Goal: Information Seeking & Learning: Check status

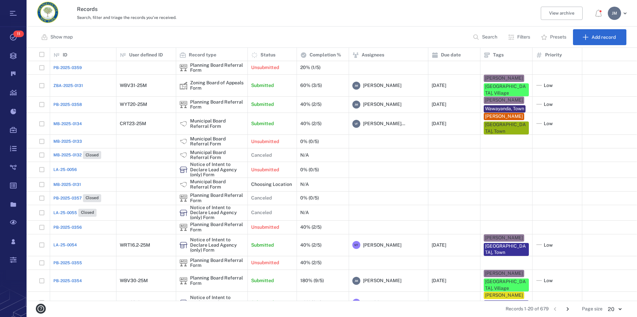
click at [316, 20] on div "Search, filter and triage the records you've received." at bounding box center [303, 17] width 452 height 8
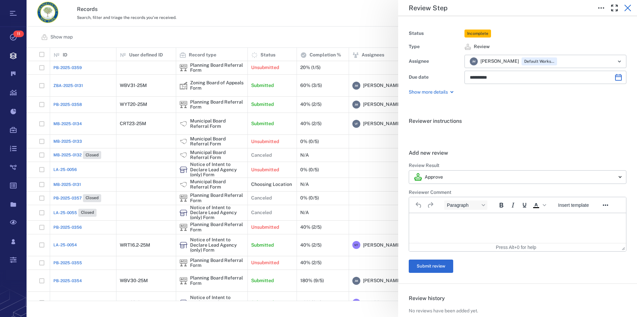
click at [629, 6] on icon "button" at bounding box center [627, 8] width 7 height 7
click at [629, 9] on icon "button" at bounding box center [627, 8] width 7 height 7
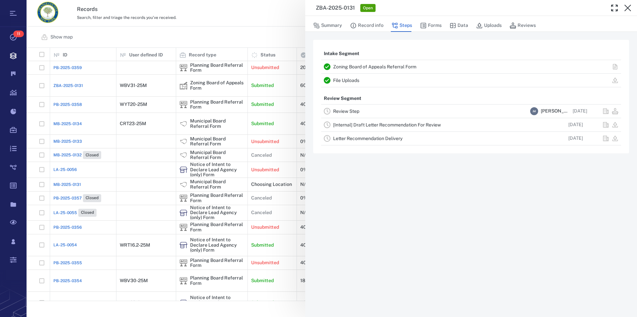
click at [629, 9] on icon "button" at bounding box center [627, 8] width 7 height 7
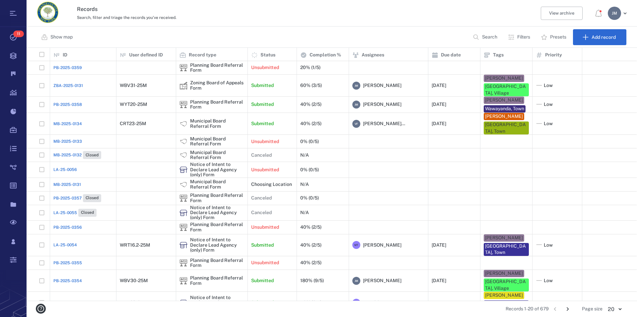
click at [493, 36] on p "Search" at bounding box center [489, 37] width 15 height 7
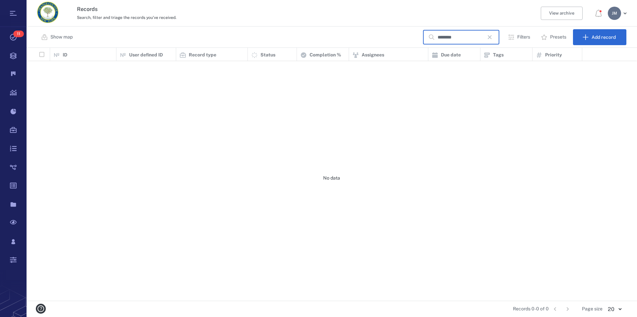
scroll to position [247, 604]
type input "*"
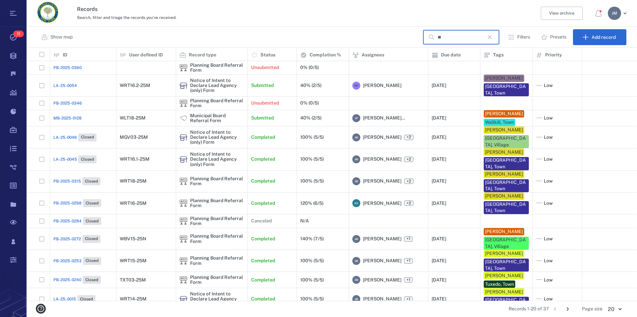
type input "*"
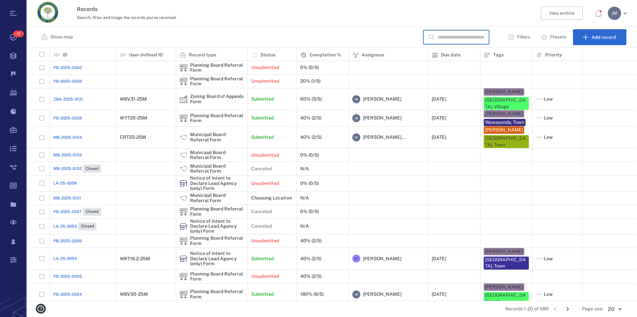
click at [518, 37] on p "Filters" at bounding box center [523, 37] width 13 height 7
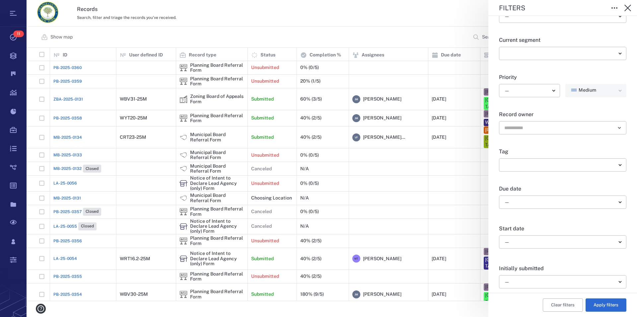
scroll to position [113, 0]
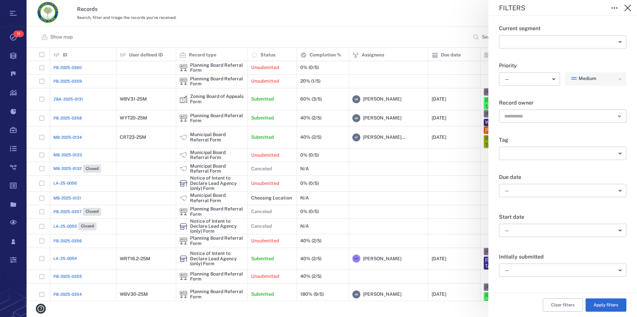
click at [579, 152] on body "Tasks 11 Records Boards Dashboard Reports Record types Guide steps Rules Form b…" at bounding box center [318, 158] width 637 height 317
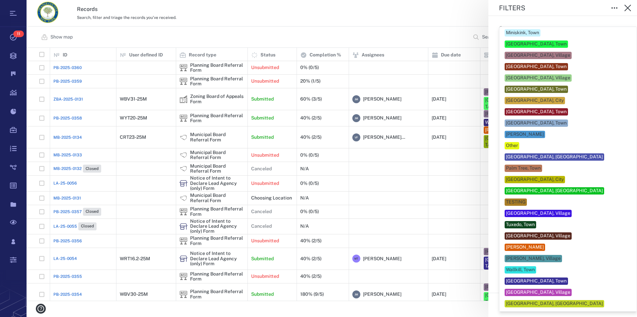
scroll to position [291, 0]
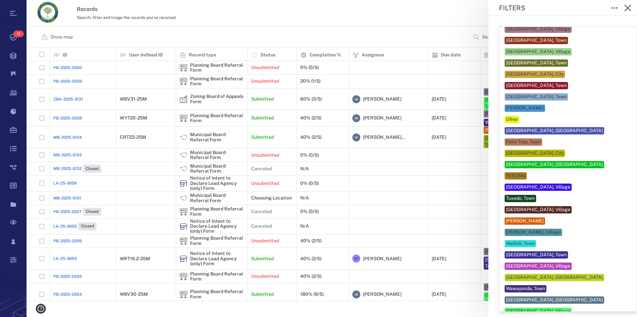
click at [537, 251] on div "[GEOGRAPHIC_DATA], Town" at bounding box center [536, 254] width 61 height 7
type input "***"
click at [625, 248] on div at bounding box center [318, 158] width 637 height 317
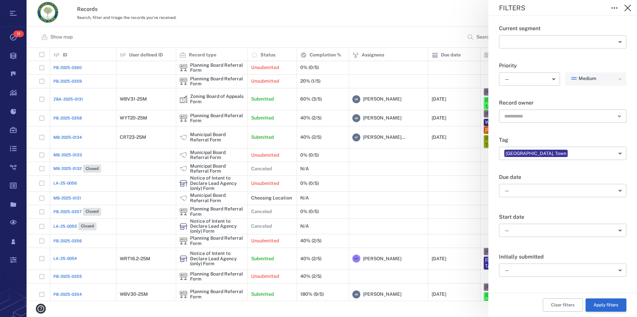
click at [605, 305] on button "Apply filters" at bounding box center [605, 304] width 41 height 13
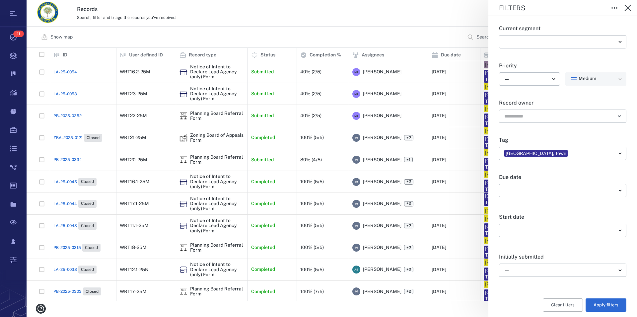
click at [204, 107] on div "Filters Record type ​ ​ Current status ​ ​ Close state — ​ Current segment ​ ​ …" at bounding box center [332, 158] width 610 height 317
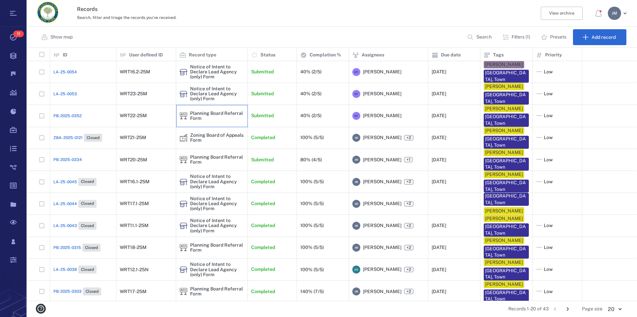
click at [199, 111] on div "Planning Board Referral Form" at bounding box center [217, 116] width 54 height 10
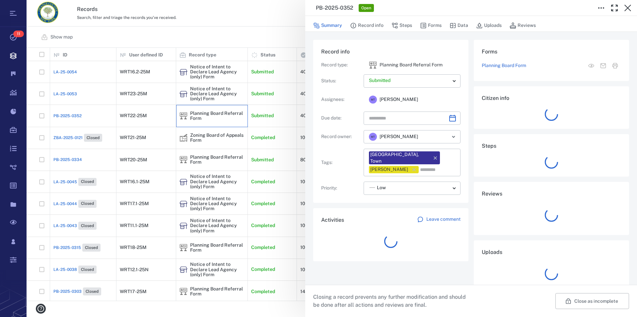
type input "**********"
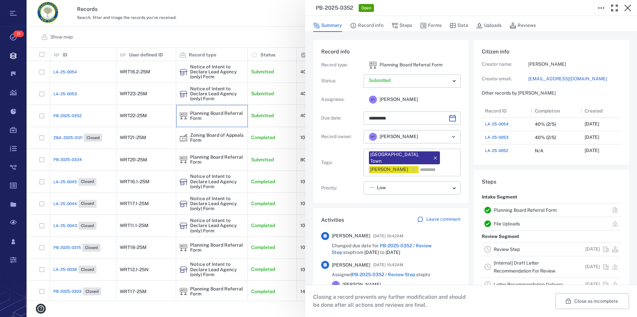
scroll to position [6, 6]
click at [514, 212] on link "Planning Board Referral Form" at bounding box center [525, 209] width 63 height 5
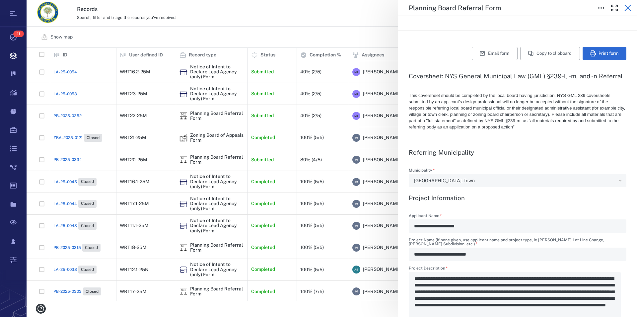
click at [629, 5] on icon "button" at bounding box center [628, 8] width 8 height 8
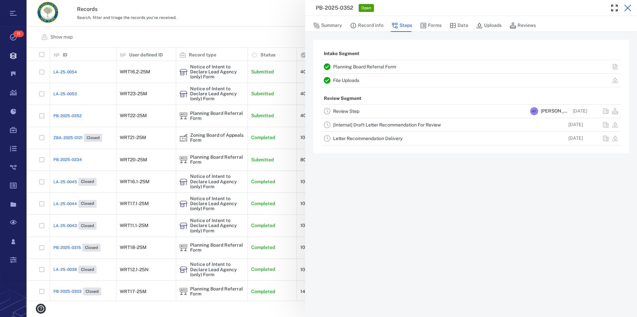
click at [627, 7] on icon "button" at bounding box center [628, 8] width 8 height 8
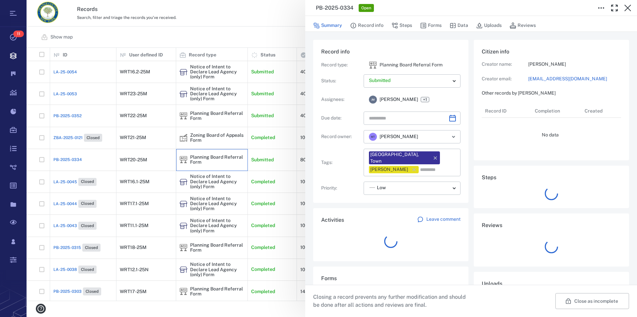
type input "**********"
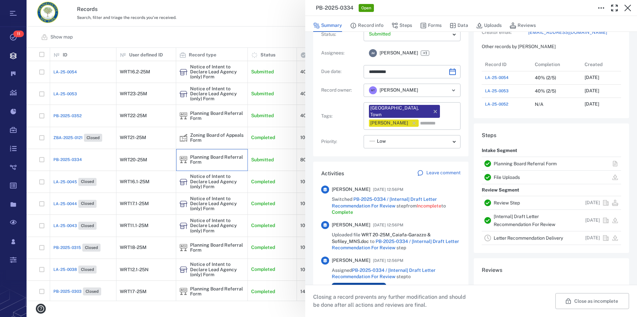
scroll to position [76, 0]
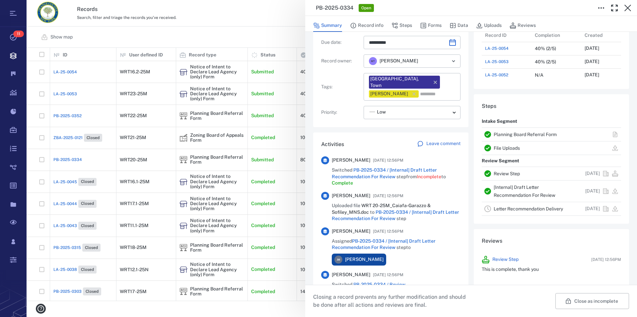
click at [537, 135] on link "Planning Board Referral Form" at bounding box center [525, 134] width 63 height 5
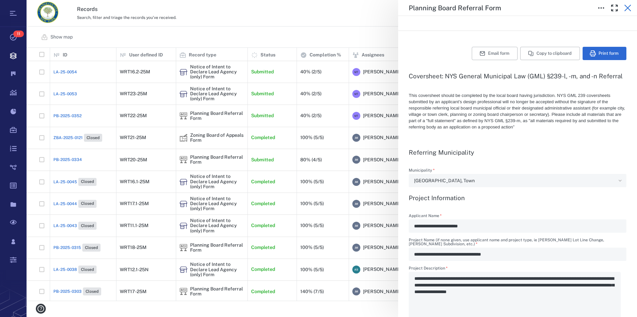
click at [627, 9] on icon "button" at bounding box center [627, 8] width 7 height 7
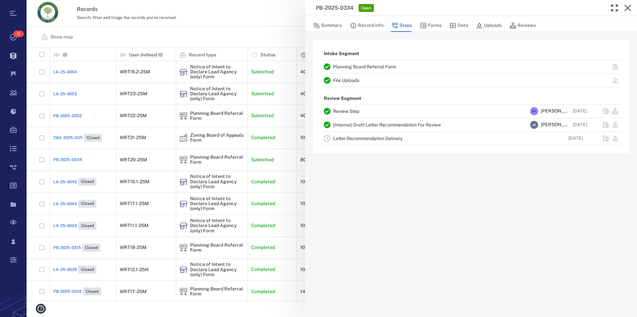
click at [627, 9] on icon "button" at bounding box center [627, 8] width 7 height 7
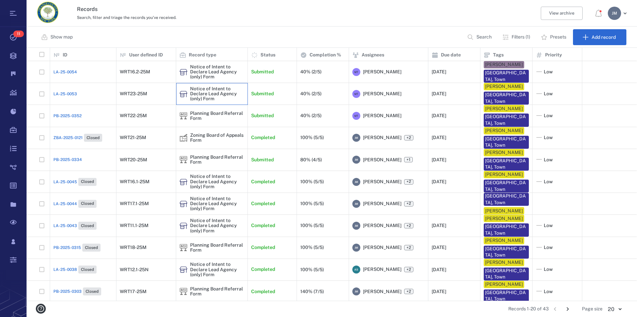
click at [204, 93] on div "Notice of Intent to Declare Lead Agency (only) Form" at bounding box center [217, 93] width 54 height 15
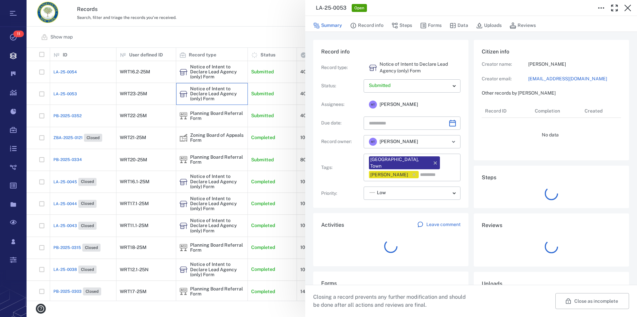
type input "**********"
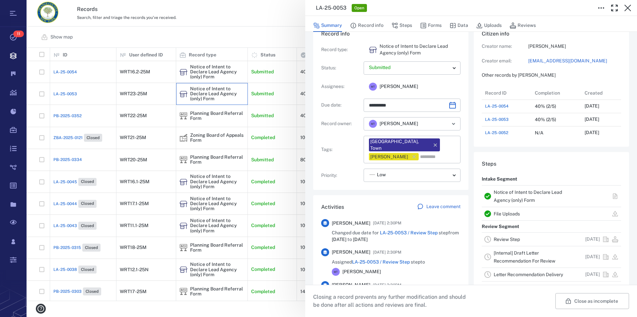
scroll to position [38, 0]
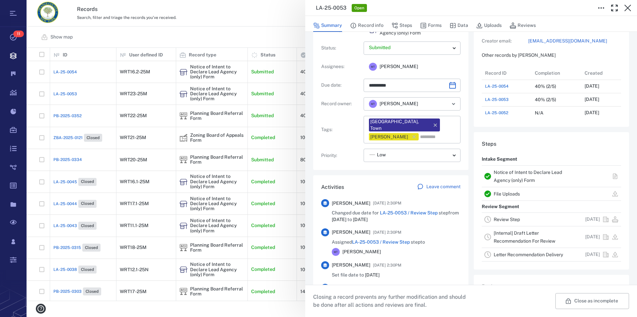
click at [517, 173] on link "Notice of Intent to Declare Lead Agency (only) Form" at bounding box center [528, 175] width 68 height 13
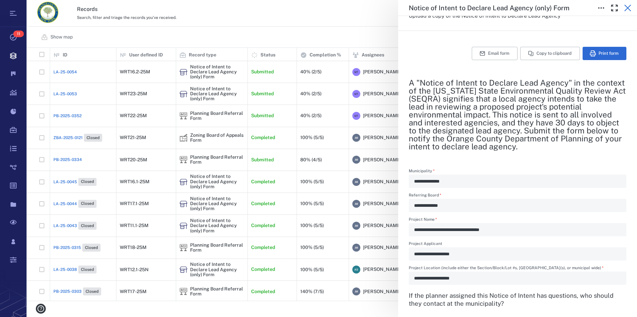
click at [626, 6] on icon "button" at bounding box center [627, 8] width 7 height 7
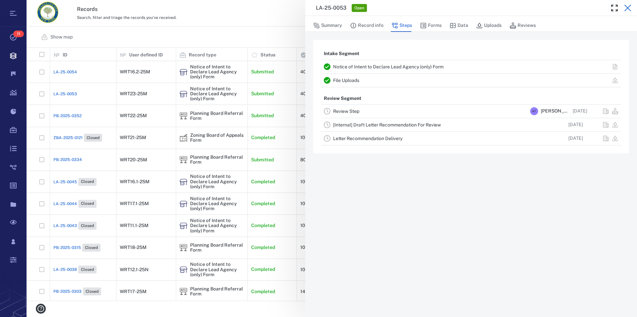
click at [629, 6] on icon "button" at bounding box center [628, 8] width 8 height 8
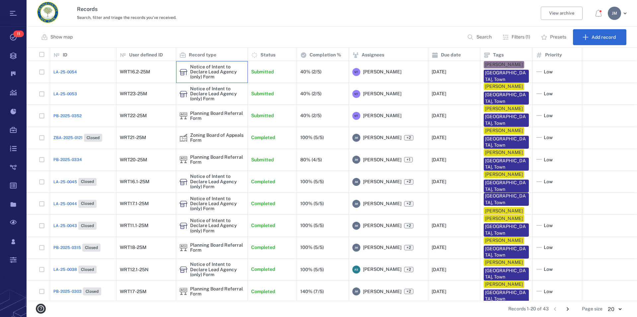
click at [210, 69] on div "Notice of Intent to Declare Lead Agency (only) Form" at bounding box center [217, 71] width 54 height 15
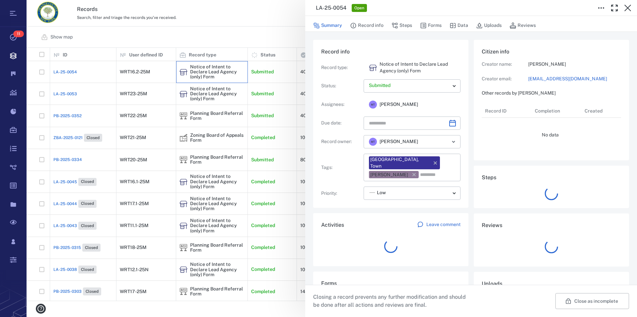
type input "**********"
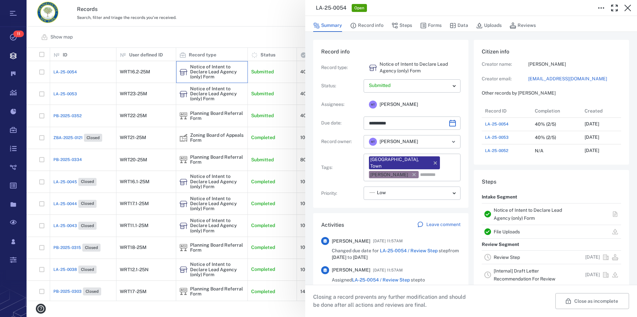
scroll to position [345, 125]
click at [512, 209] on link "Notice of Intent to Declare Lead Agency (only) Form" at bounding box center [528, 213] width 68 height 13
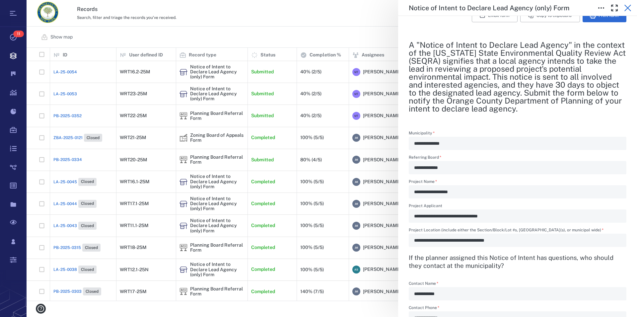
click at [628, 8] on icon "button" at bounding box center [627, 8] width 7 height 7
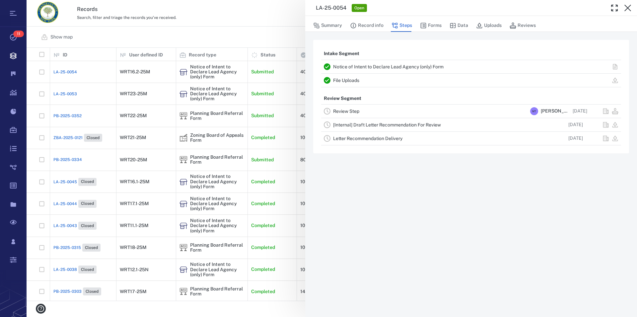
click at [628, 8] on icon "button" at bounding box center [627, 8] width 7 height 7
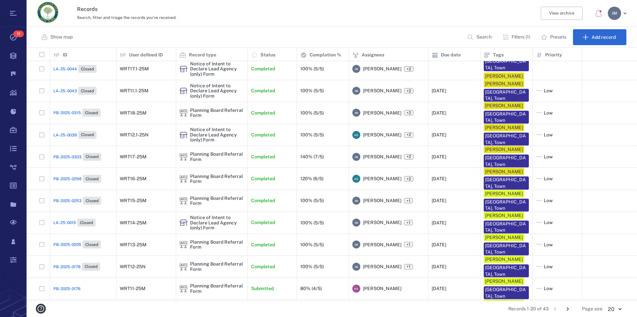
scroll to position [148, 0]
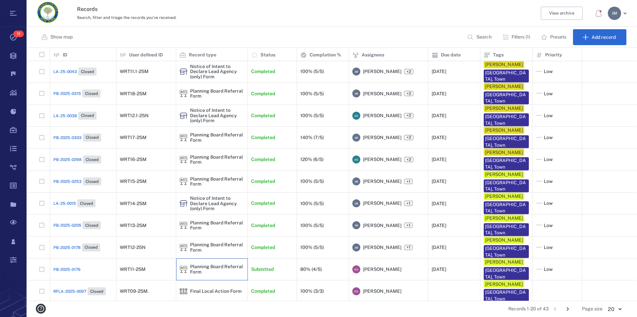
click at [212, 264] on div "Planning Board Referral Form" at bounding box center [217, 269] width 54 height 10
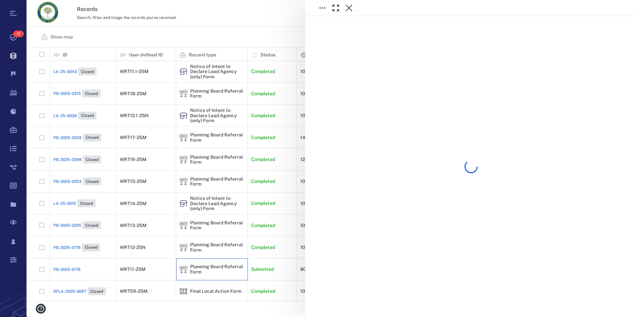
scroll to position [148, 0]
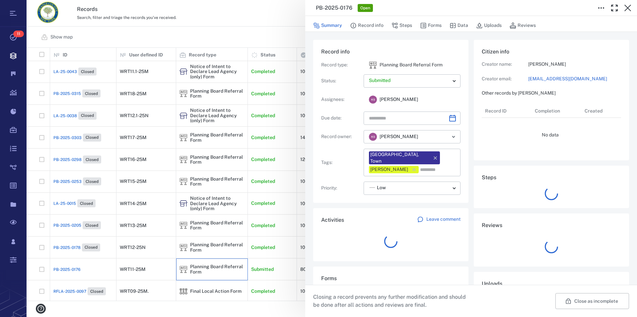
type input "**********"
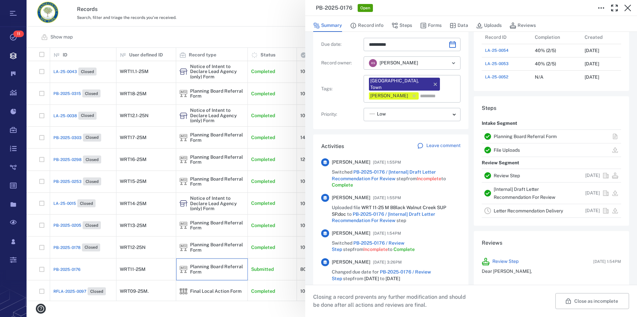
scroll to position [113, 0]
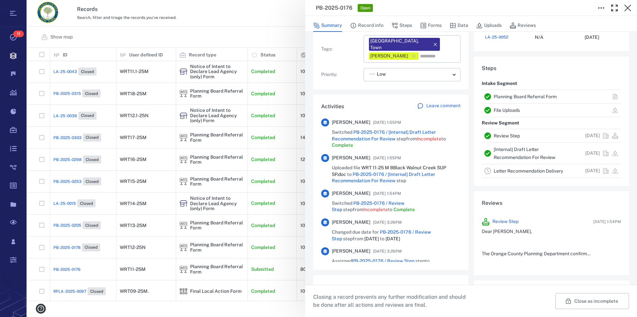
click at [506, 96] on link "Planning Board Referral Form" at bounding box center [525, 96] width 63 height 5
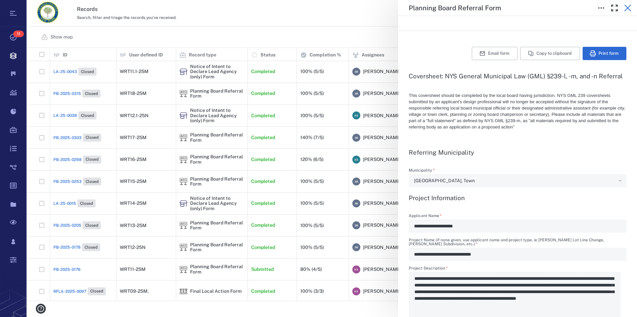
click at [630, 4] on button "button" at bounding box center [627, 7] width 13 height 13
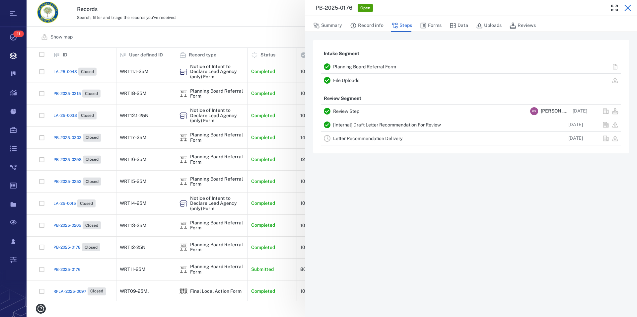
click at [627, 9] on icon "button" at bounding box center [628, 8] width 8 height 8
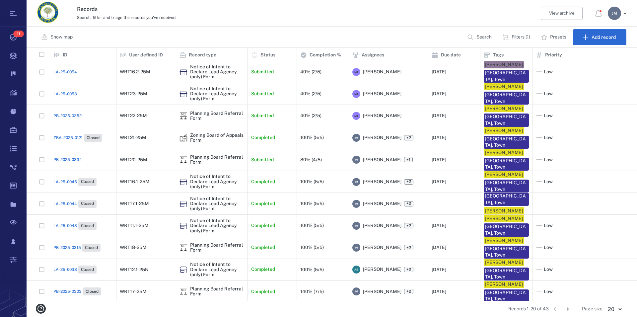
click at [483, 39] on p "Search" at bounding box center [483, 37] width 15 height 7
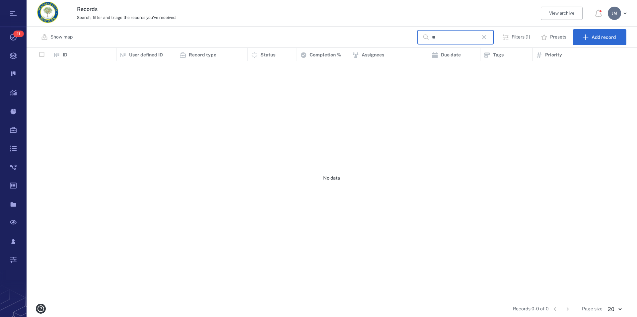
type input "*"
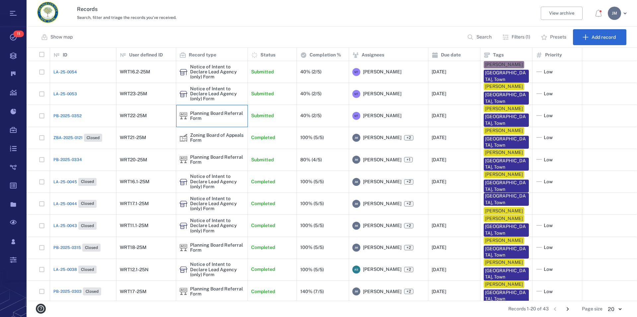
click at [202, 111] on div "Planning Board Referral Form" at bounding box center [217, 116] width 54 height 10
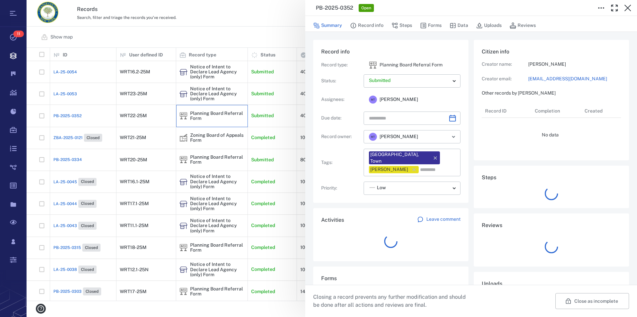
type input "**********"
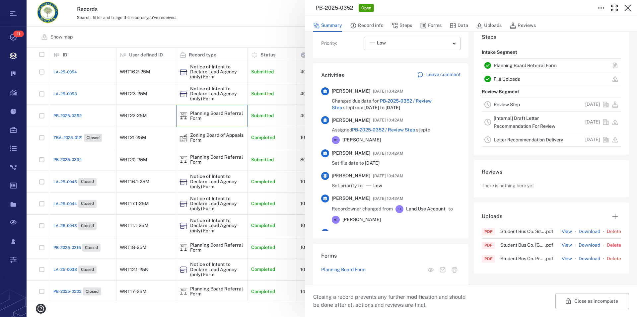
scroll to position [31, 0]
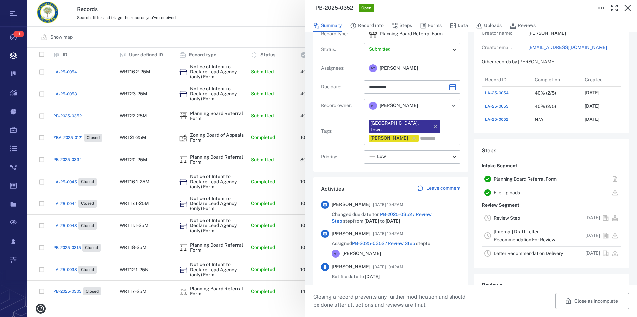
click at [506, 179] on link "Planning Board Referral Form" at bounding box center [525, 178] width 63 height 5
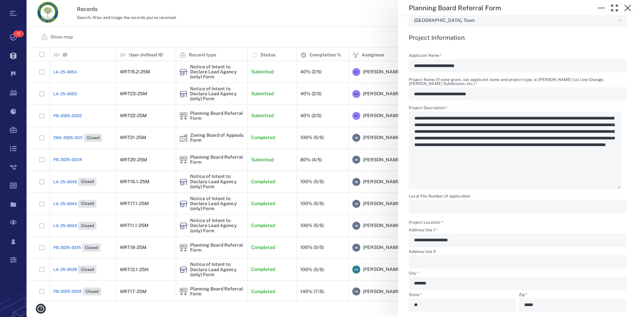
scroll to position [265, 0]
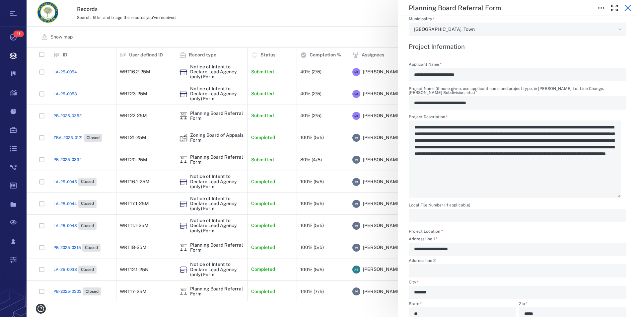
click at [628, 6] on icon "button" at bounding box center [628, 8] width 8 height 8
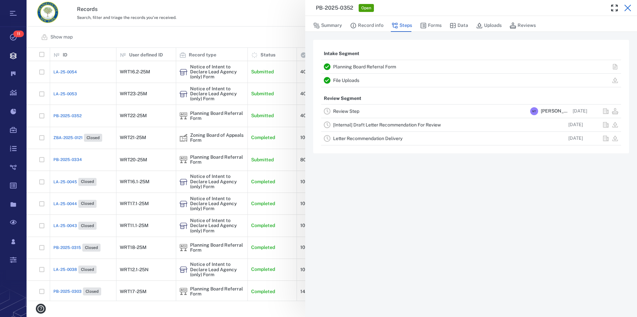
click at [628, 11] on icon "button" at bounding box center [628, 8] width 8 height 8
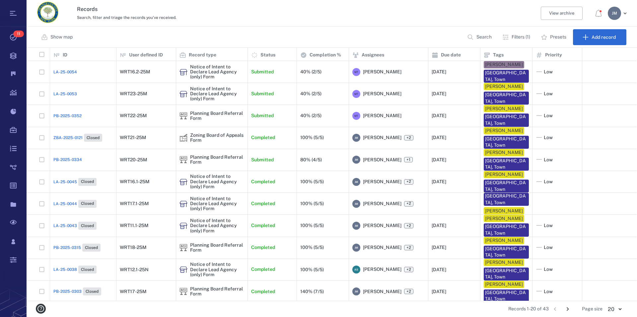
click at [521, 35] on p "Filters (1)" at bounding box center [520, 37] width 19 height 7
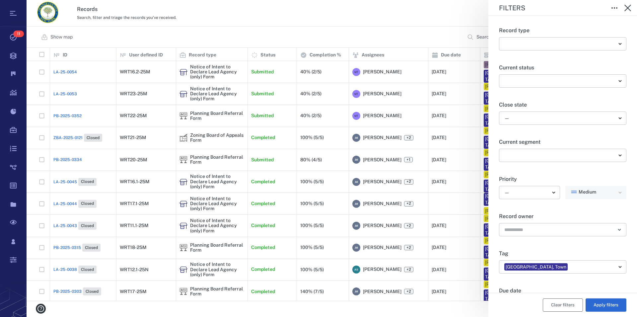
click at [560, 304] on button "Clear filters" at bounding box center [563, 304] width 40 height 13
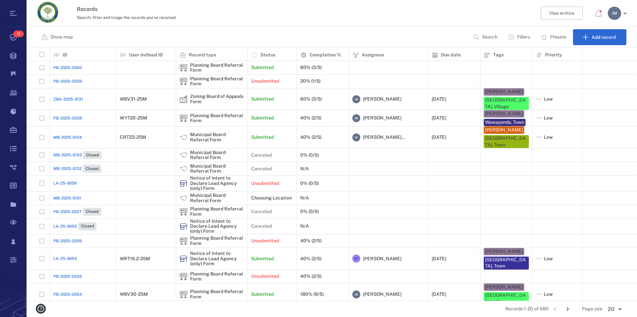
click at [492, 36] on p "Search" at bounding box center [489, 37] width 15 height 7
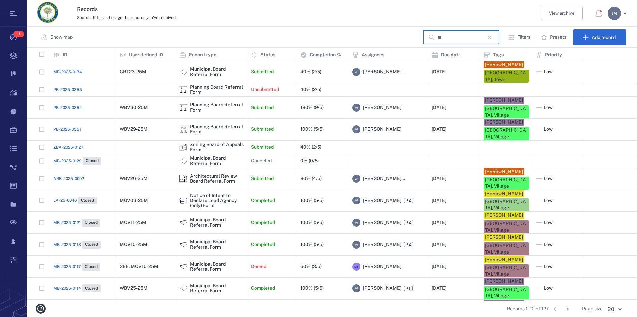
type input "*"
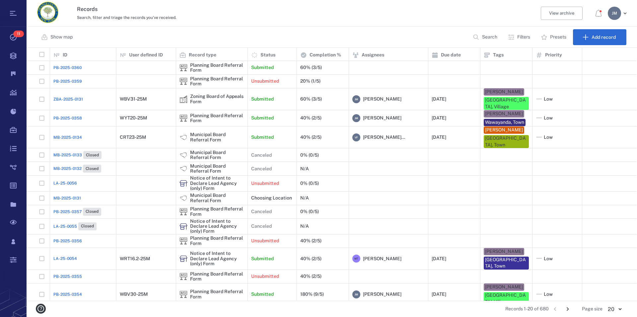
click at [520, 36] on p "Filters" at bounding box center [523, 37] width 13 height 7
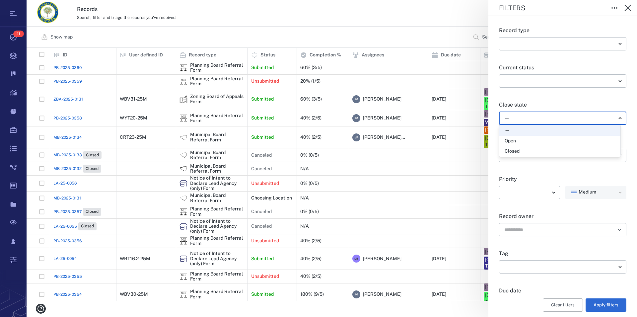
click at [526, 118] on body "Tasks 11 Records Boards Dashboard Reports Record types Guide steps Rules Form b…" at bounding box center [318, 158] width 637 height 317
click at [521, 143] on div "Open" at bounding box center [560, 141] width 110 height 7
type input "*****"
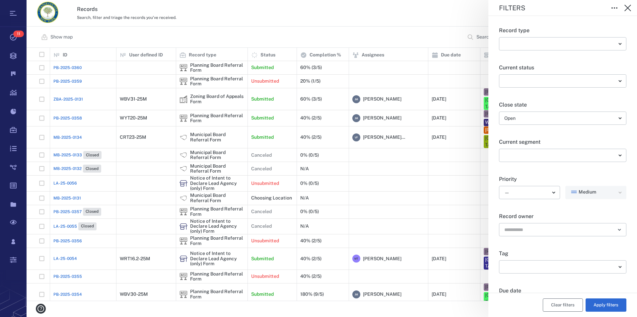
click at [562, 309] on button "Clear filters" at bounding box center [563, 304] width 40 height 13
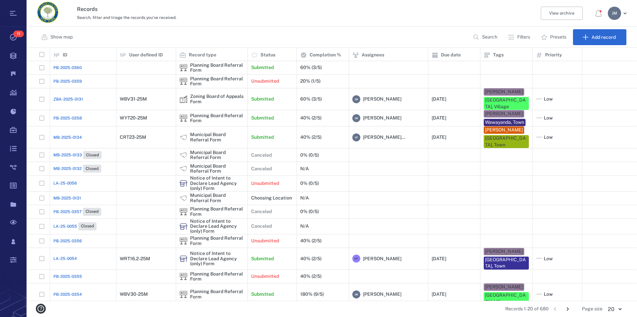
click at [523, 35] on p "Filters" at bounding box center [523, 37] width 13 height 7
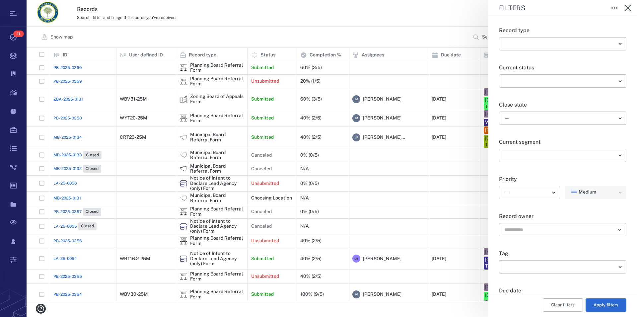
click at [527, 266] on body "Tasks 11 Records Boards Dashboard Reports Record types Guide steps Rules Form b…" at bounding box center [318, 158] width 637 height 317
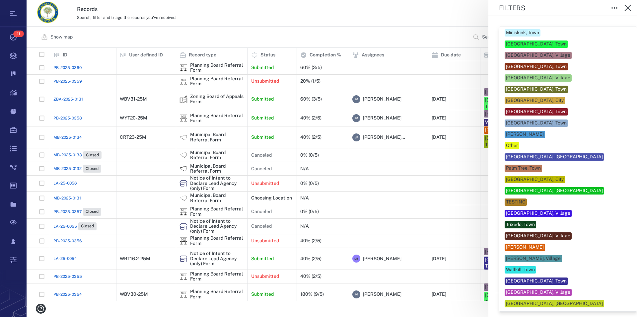
scroll to position [291, 0]
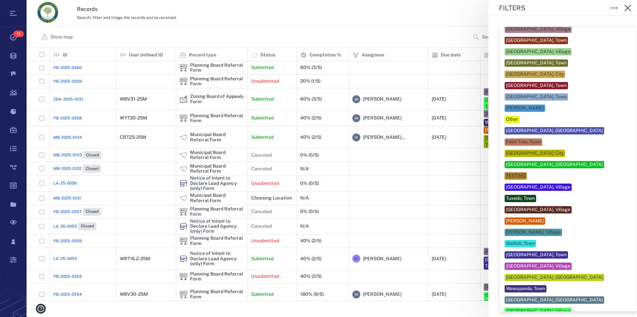
click at [524, 240] on div "Wallkill, Town" at bounding box center [520, 243] width 29 height 7
type input "**"
click at [524, 240] on div "Wallkill, Town" at bounding box center [520, 243] width 29 height 7
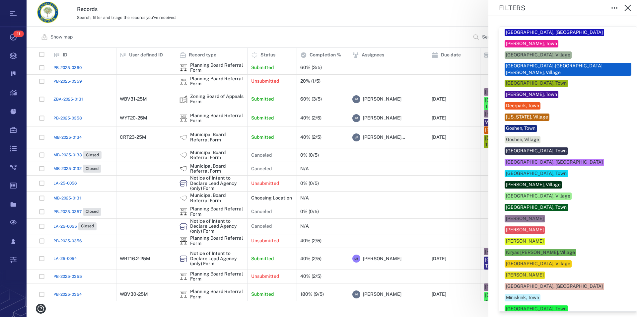
click at [628, 241] on div at bounding box center [318, 158] width 637 height 317
click at [558, 264] on body "Tasks 11 Records Boards Dashboard Reports Record types Guide steps Rules Form b…" at bounding box center [318, 158] width 637 height 317
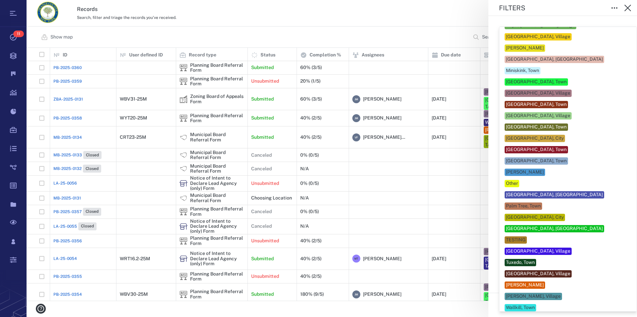
click at [533, 304] on div "Wallkill, Town" at bounding box center [520, 307] width 29 height 7
type input "**"
click at [628, 274] on div at bounding box center [318, 158] width 637 height 317
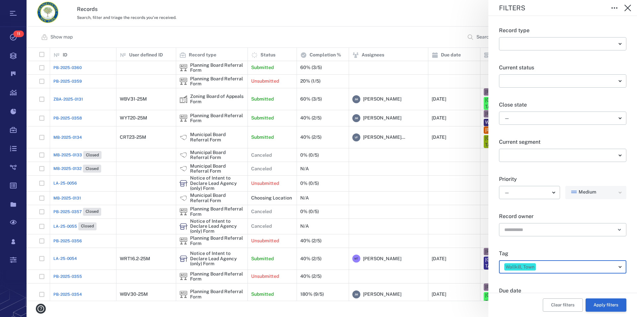
click at [597, 305] on button "Apply filters" at bounding box center [605, 304] width 41 height 13
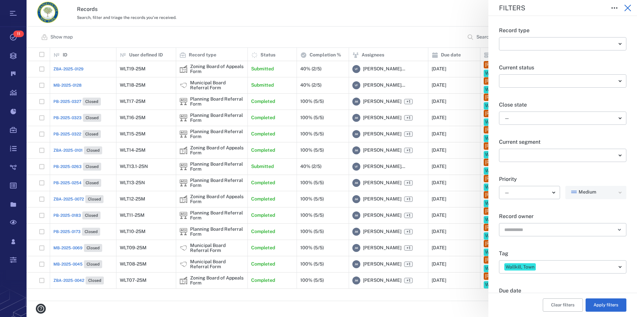
click at [628, 5] on icon "button" at bounding box center [628, 8] width 8 height 8
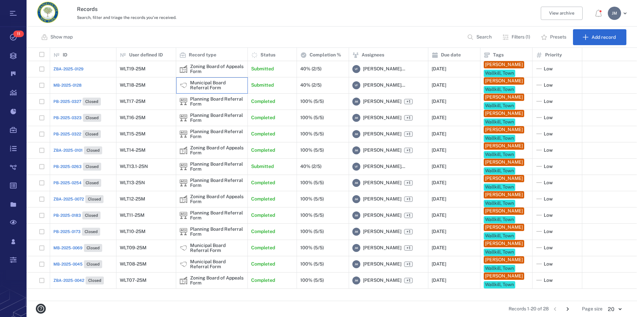
click at [209, 91] on div "Municipal Board Referral Form" at bounding box center [217, 85] width 54 height 10
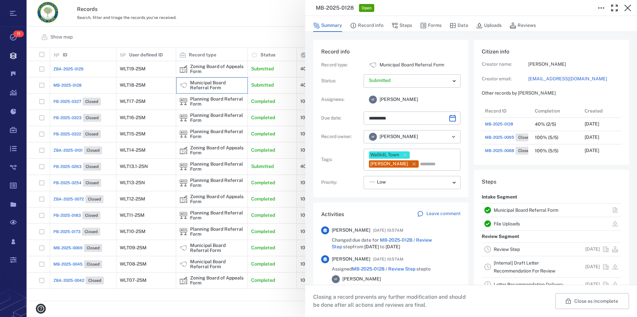
scroll to position [6, 6]
click at [511, 208] on link "Municipal Board Referral Form" at bounding box center [526, 209] width 65 height 5
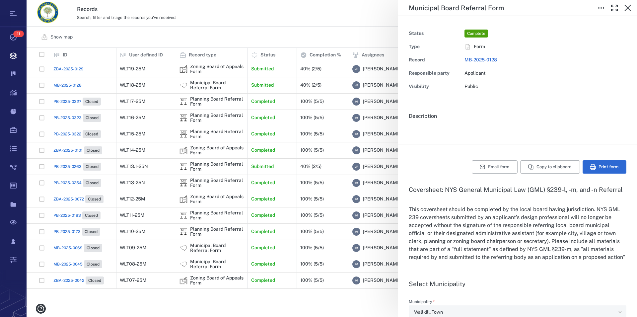
type input "**********"
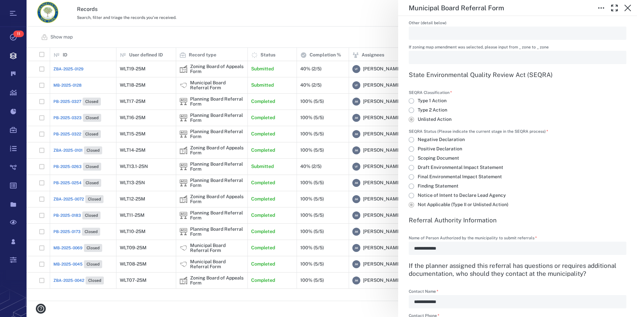
scroll to position [416, 0]
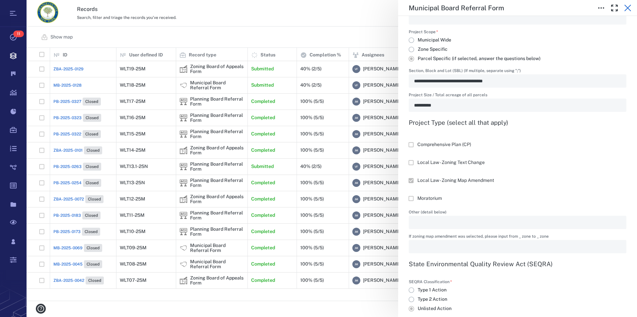
click at [627, 5] on icon "button" at bounding box center [628, 8] width 8 height 8
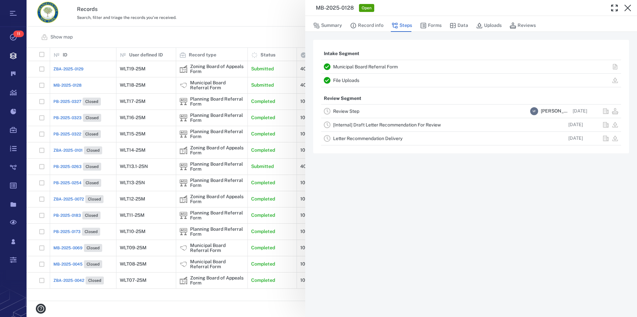
click at [355, 81] on link "File Uploads" at bounding box center [346, 80] width 26 height 5
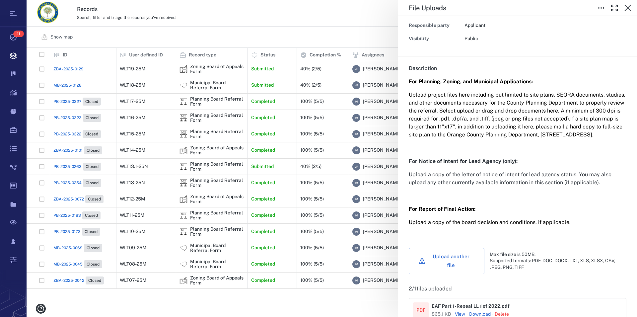
scroll to position [189, 0]
